Goal: Information Seeking & Learning: Check status

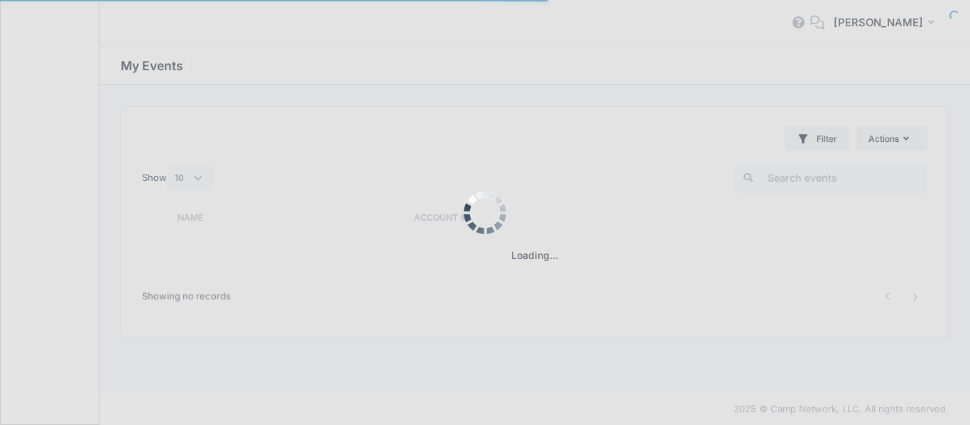
select select "10"
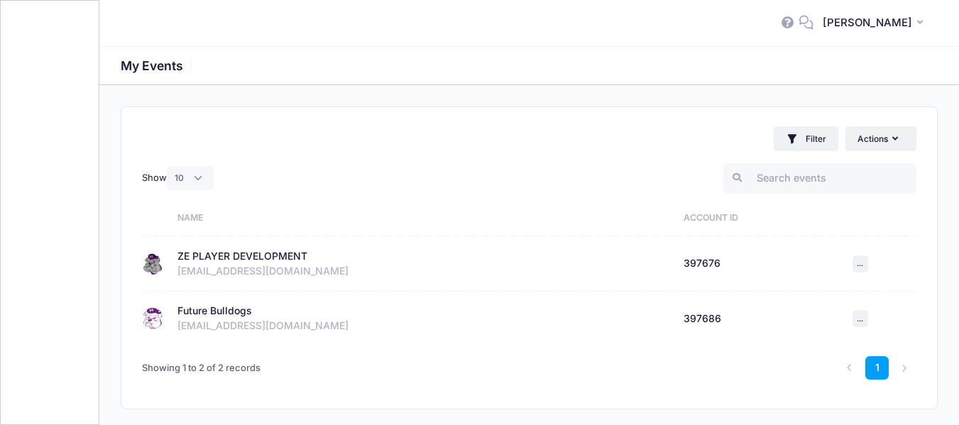
click at [207, 262] on div "ZE PLAYER DEVELOPMENT" at bounding box center [242, 256] width 130 height 15
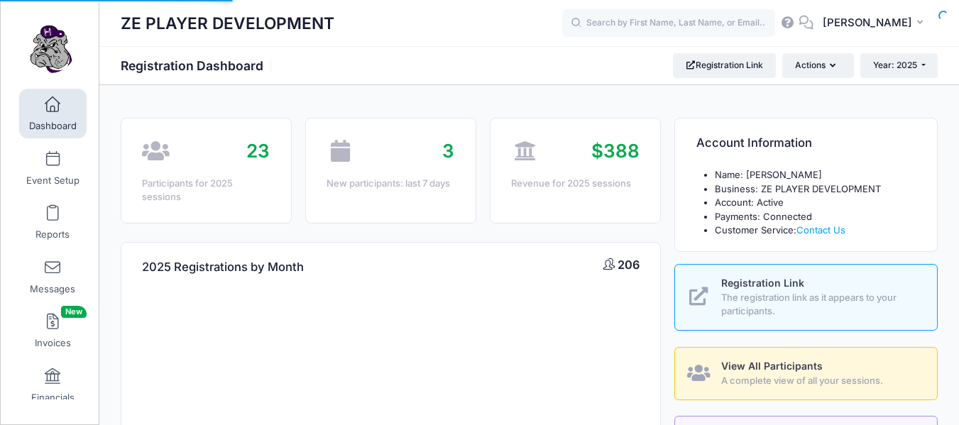
select select
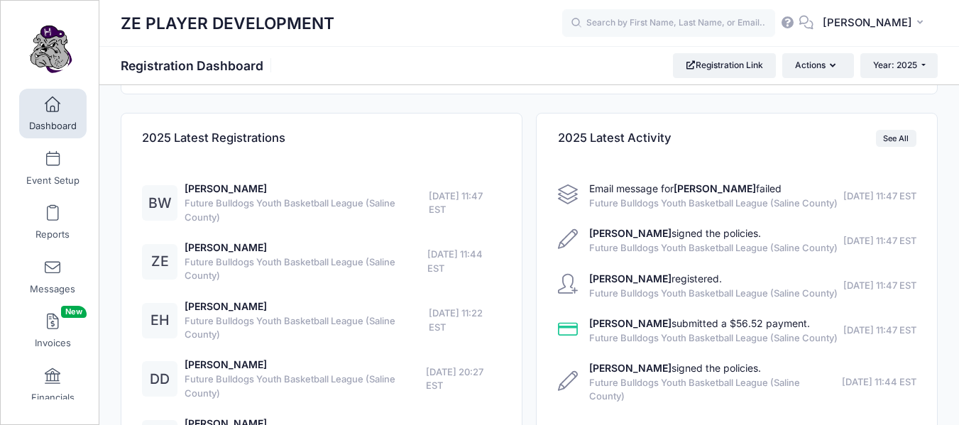
scroll to position [791, 0]
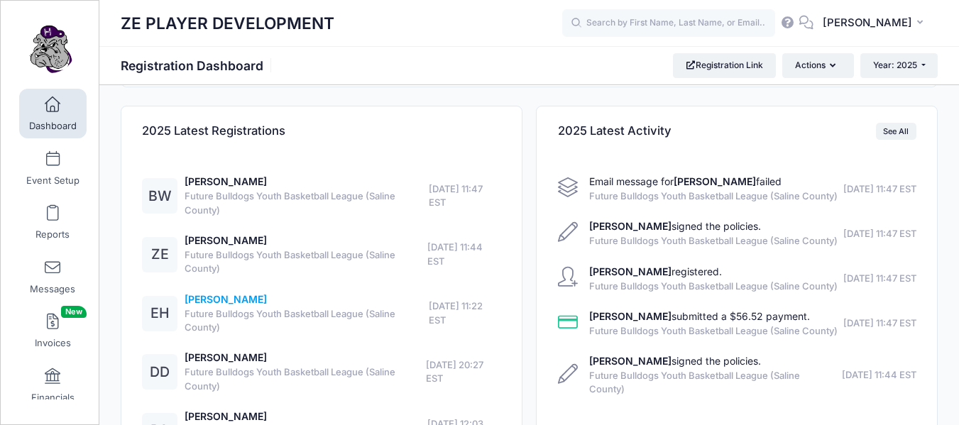
click at [219, 297] on link "[PERSON_NAME]" at bounding box center [226, 299] width 82 height 12
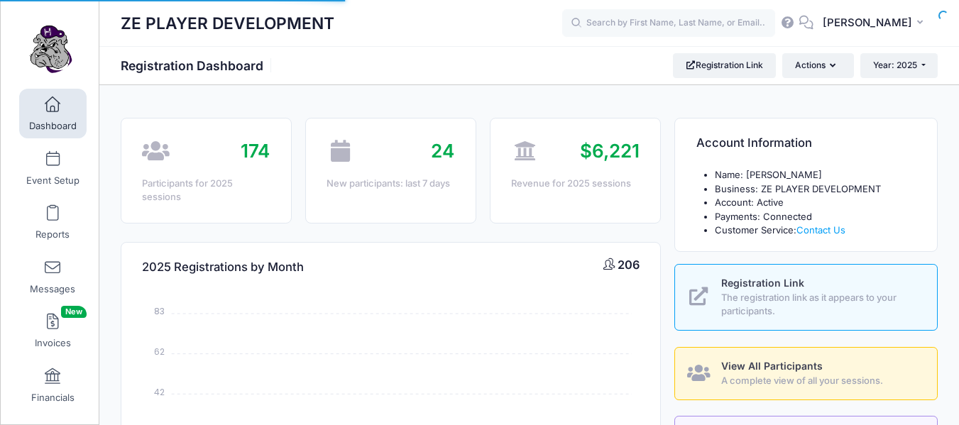
select select
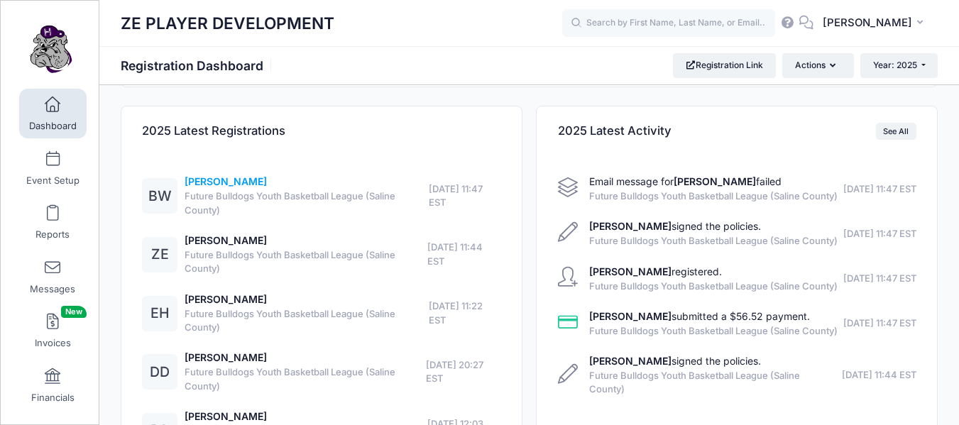
click at [218, 181] on link "[PERSON_NAME]" at bounding box center [226, 181] width 82 height 12
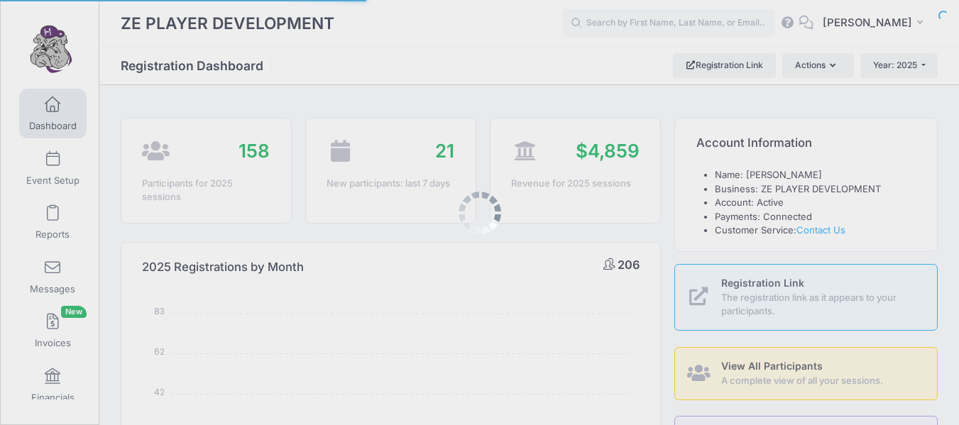
select select
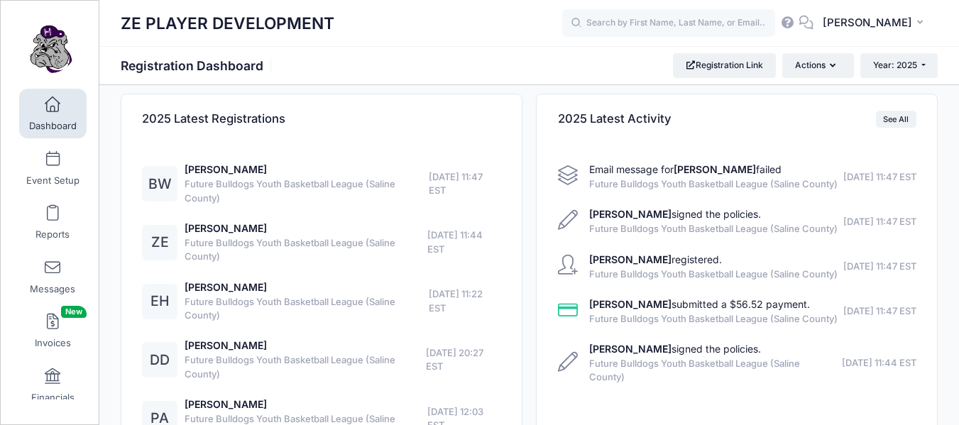
scroll to position [810, 0]
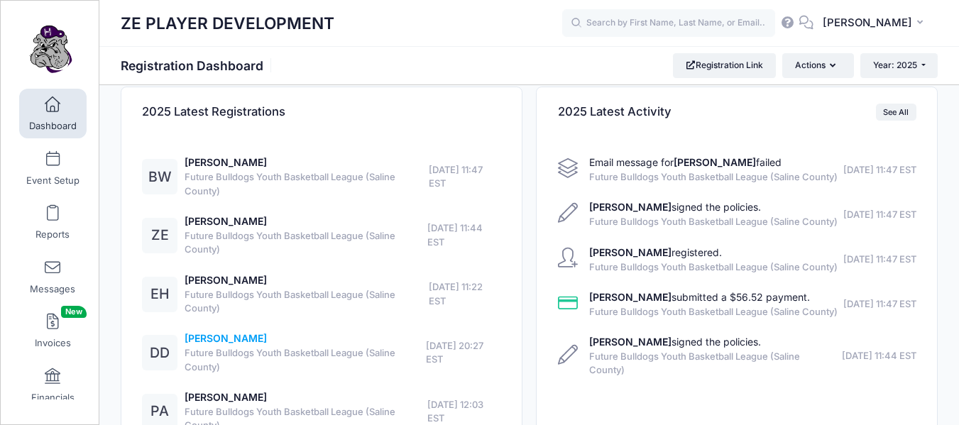
click at [197, 337] on link "Drake Davis" at bounding box center [226, 338] width 82 height 12
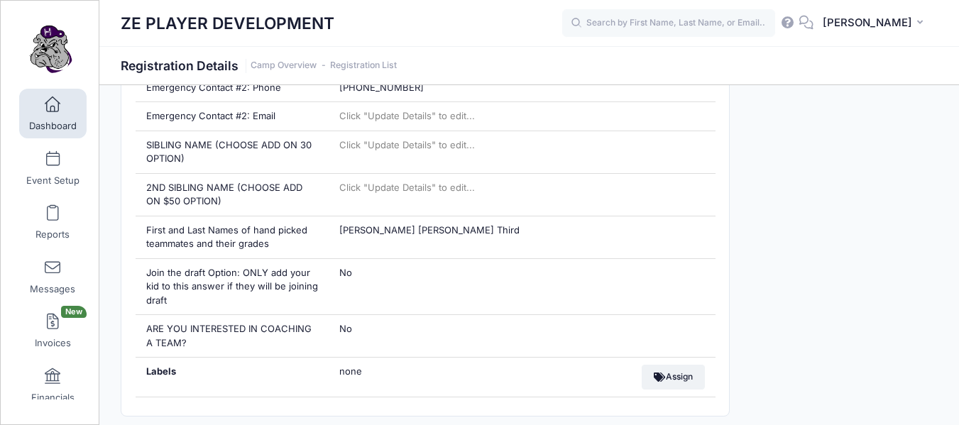
scroll to position [890, 0]
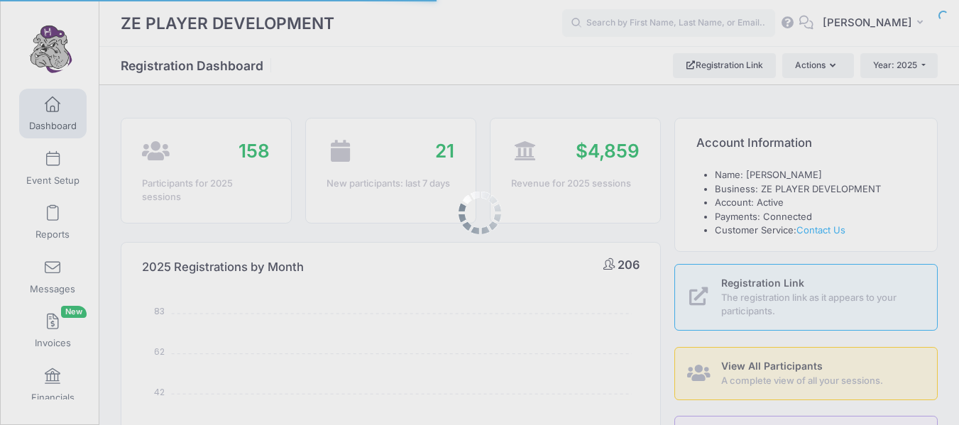
select select
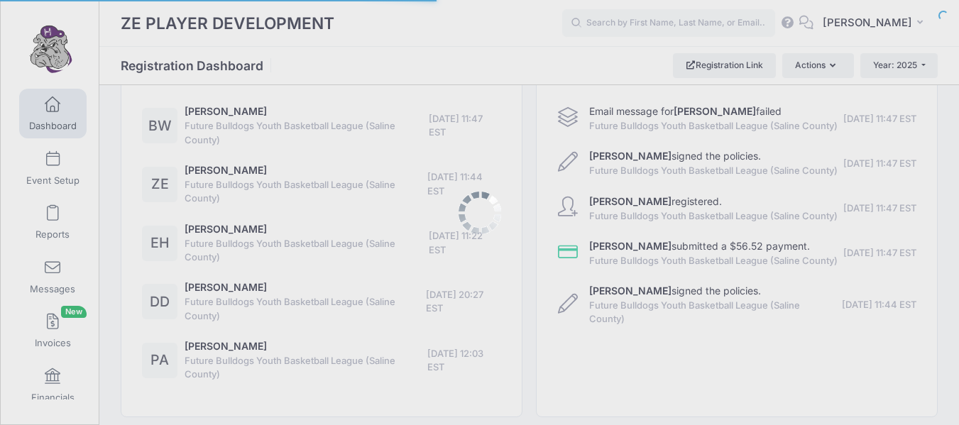
scroll to position [810, 0]
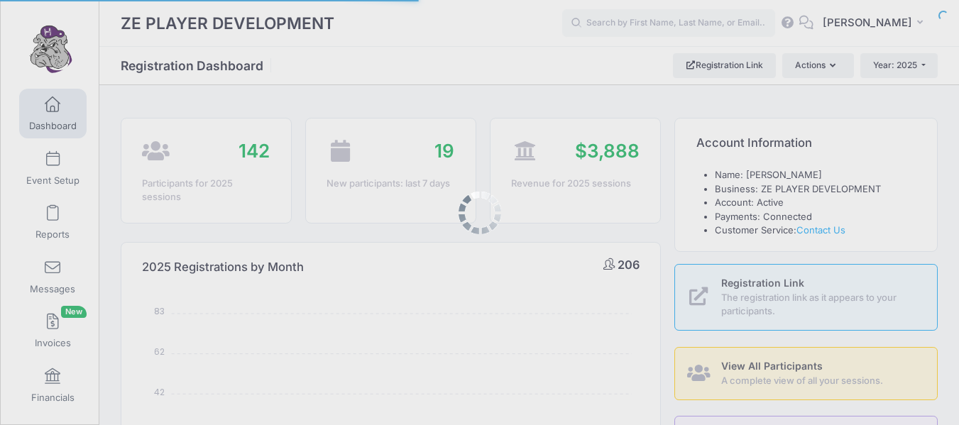
select select
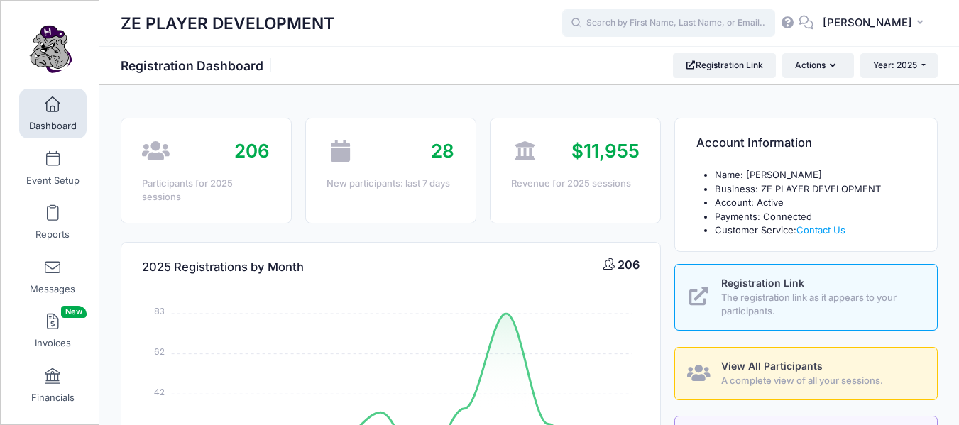
click at [717, 28] on input "text" at bounding box center [668, 23] width 213 height 28
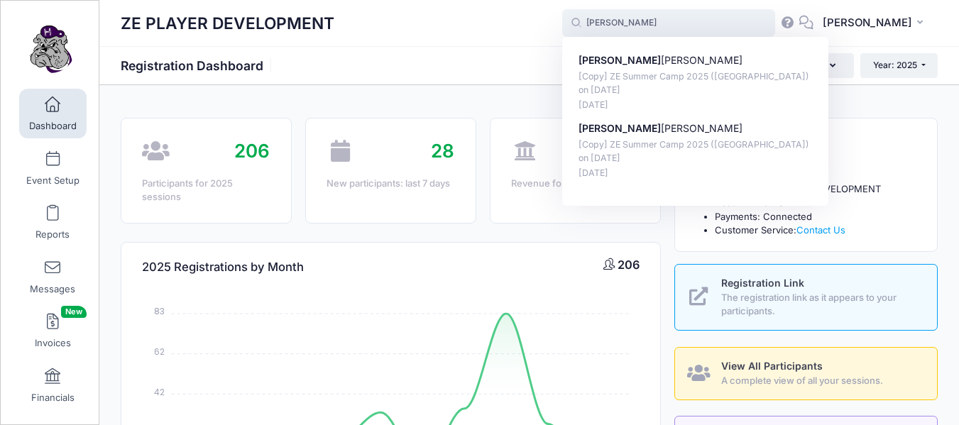
type input "[PERSON_NAME]"
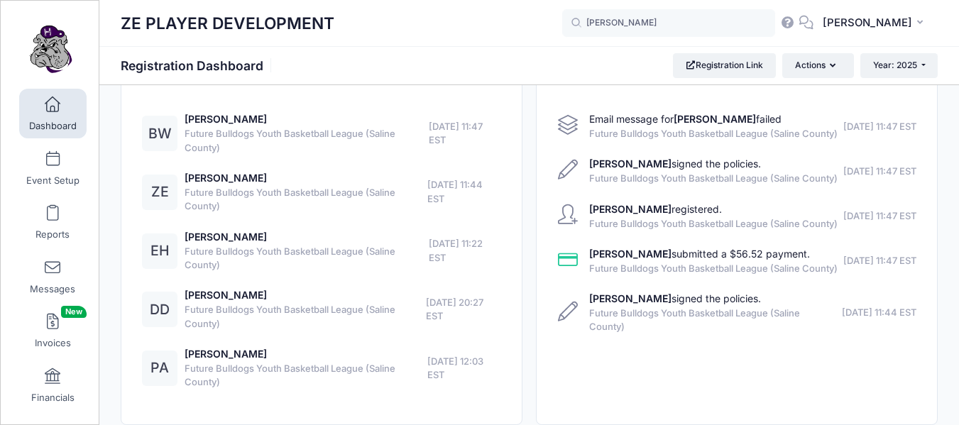
scroll to position [858, 0]
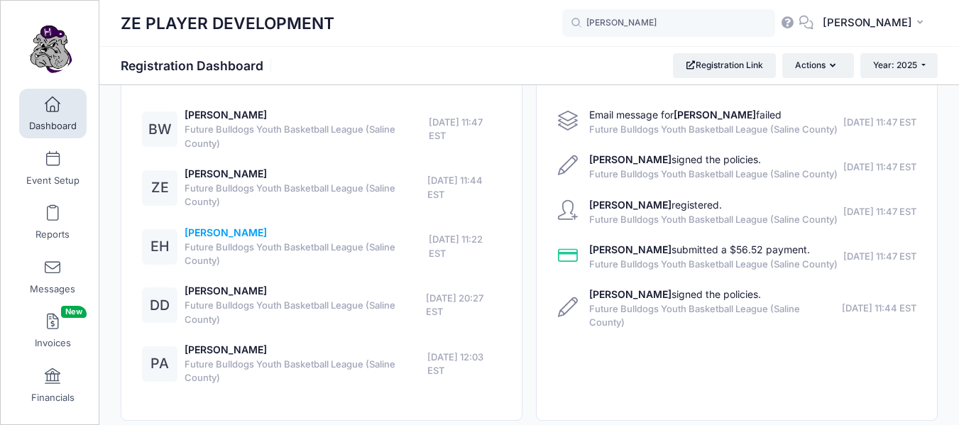
click at [215, 229] on link "[PERSON_NAME]" at bounding box center [226, 232] width 82 height 12
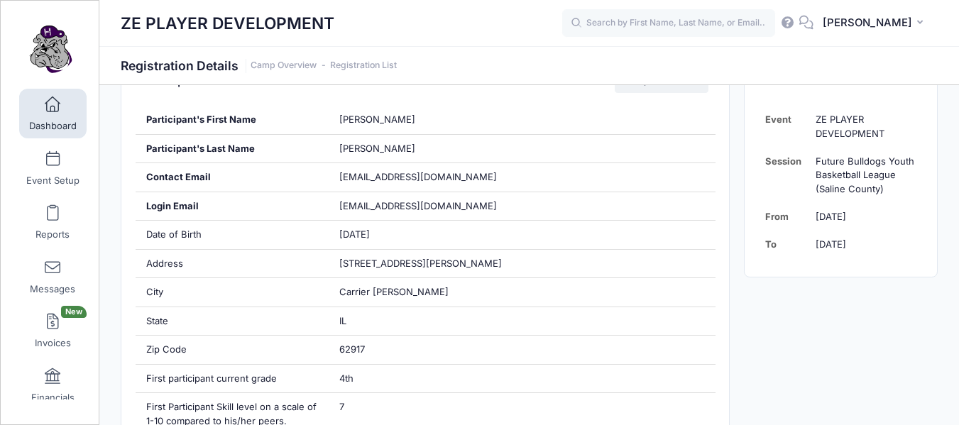
scroll to position [268, 0]
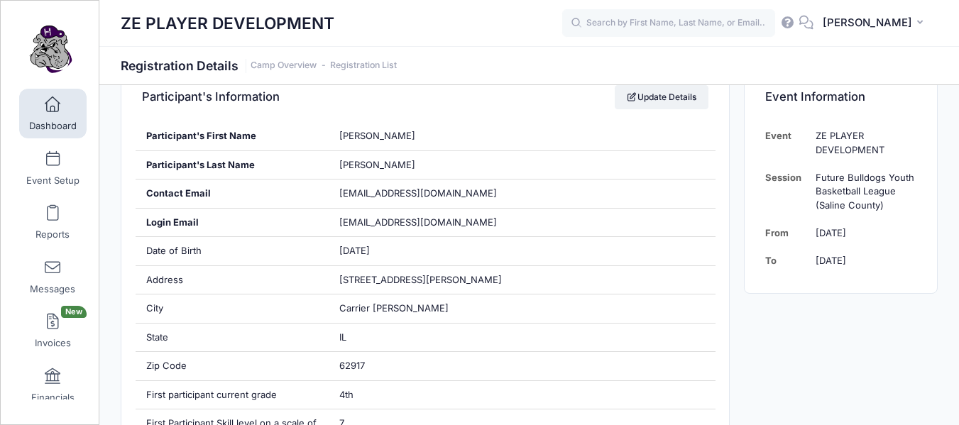
click at [40, 106] on link "Dashboard" at bounding box center [52, 114] width 67 height 50
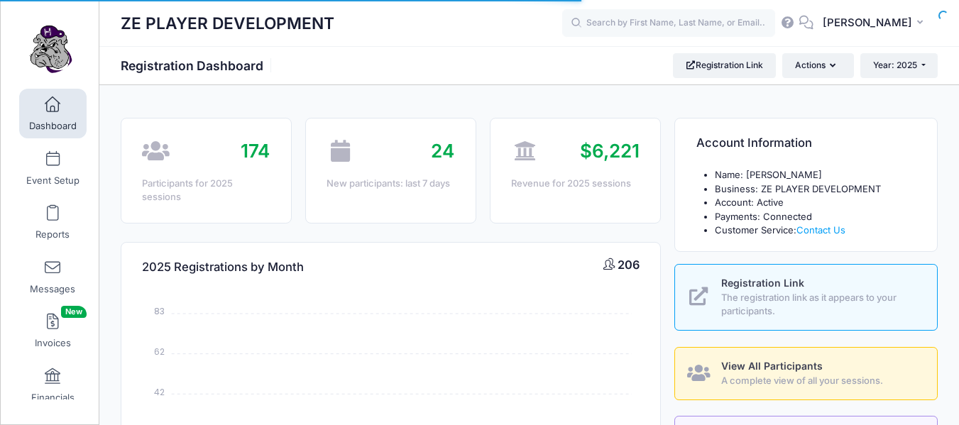
select select
